Goal: Check status: Check status

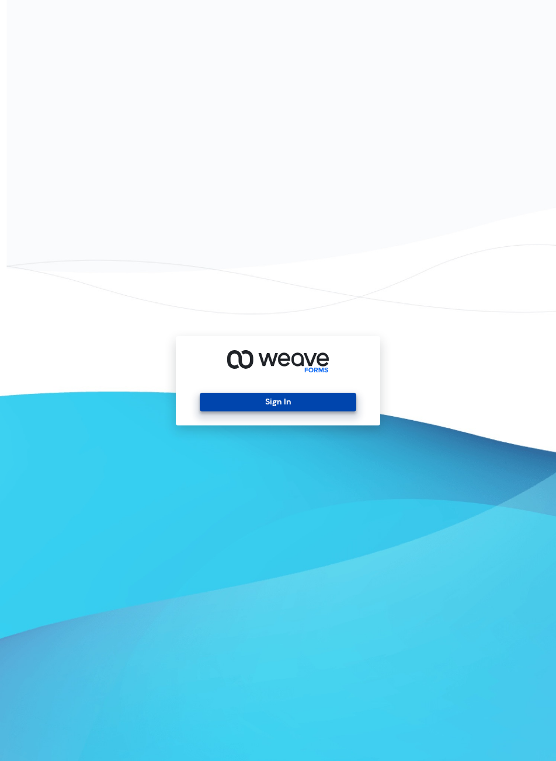
click at [304, 399] on button "Sign In" at bounding box center [278, 402] width 156 height 19
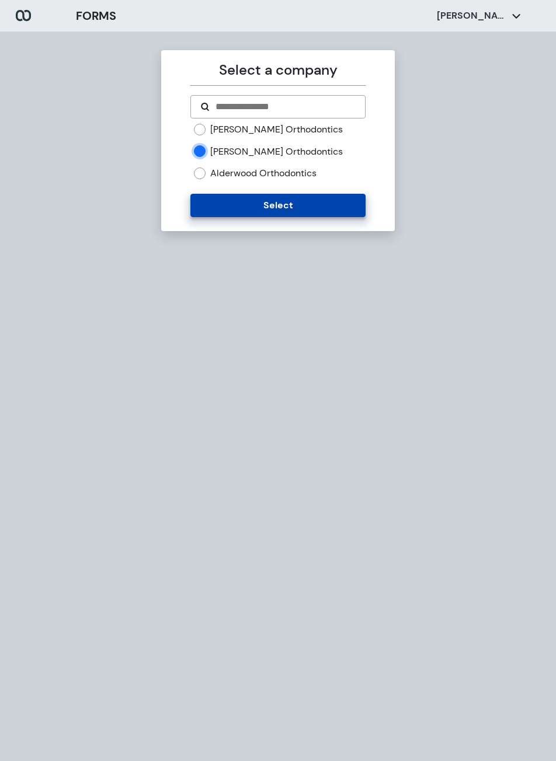
click at [226, 211] on button "Select" at bounding box center [277, 205] width 175 height 23
